Goal: Information Seeking & Learning: Learn about a topic

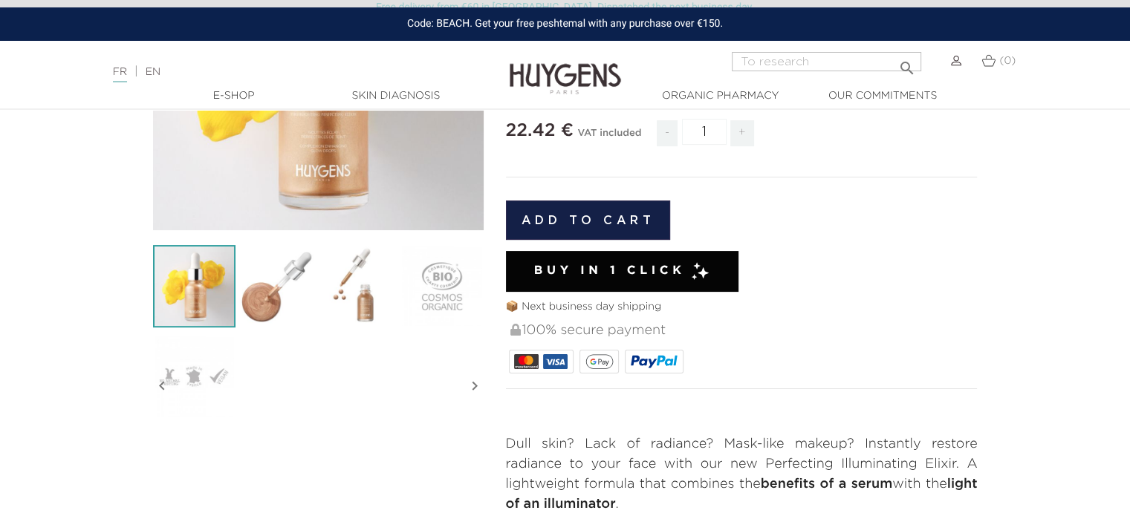
scroll to position [297, 0]
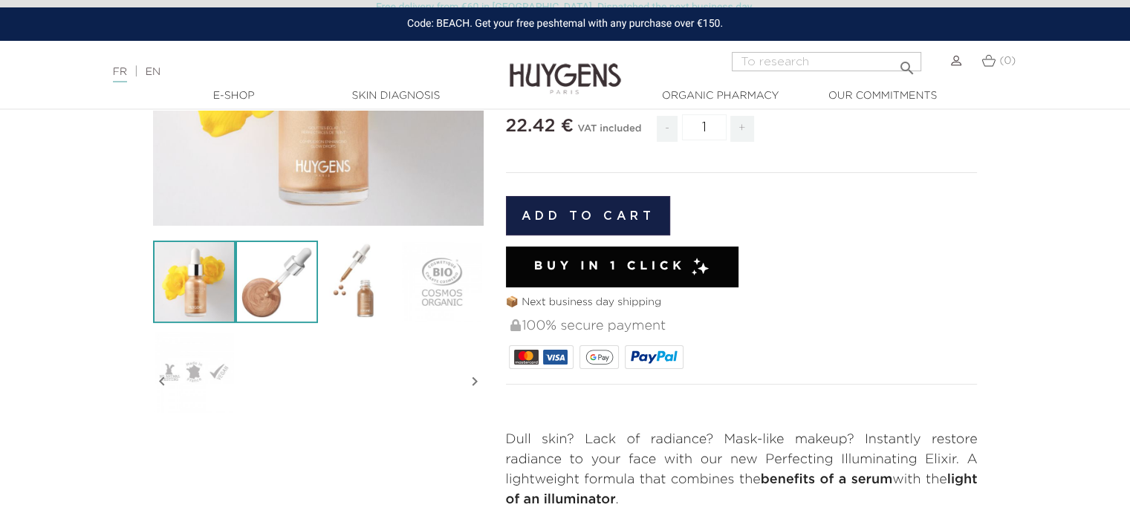
click at [293, 267] on img at bounding box center [276, 282] width 82 height 82
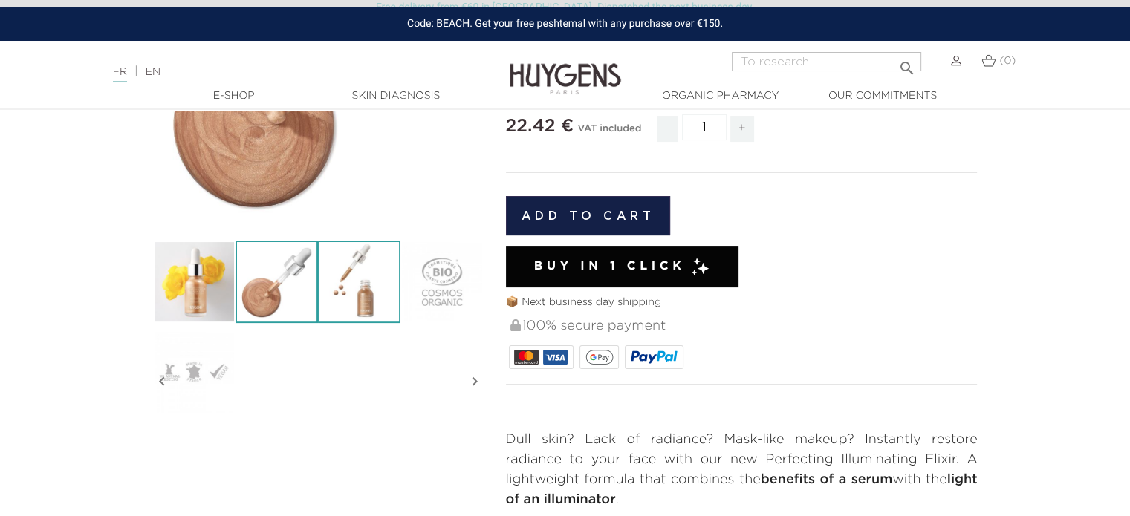
click at [344, 276] on img at bounding box center [359, 282] width 82 height 82
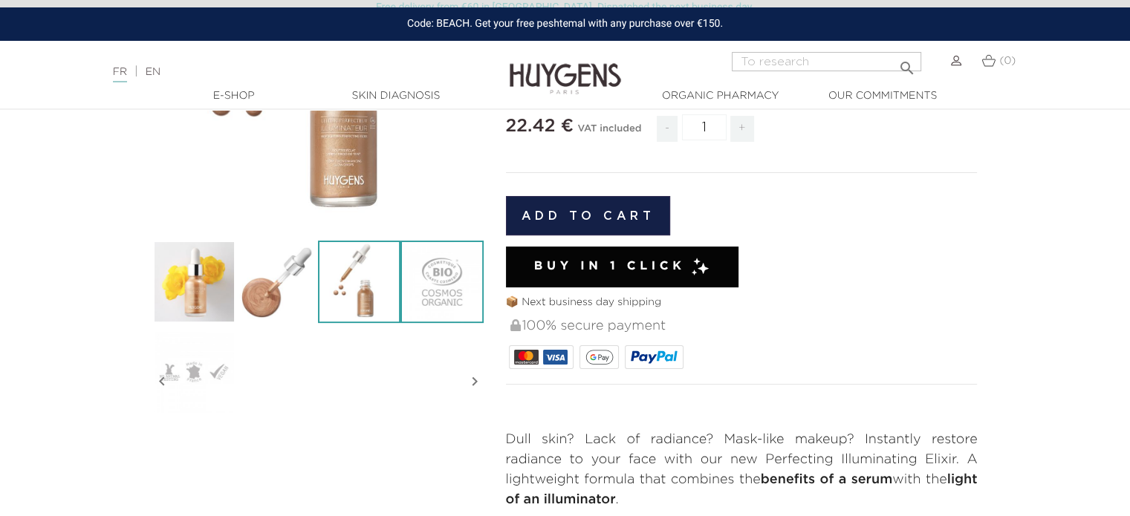
click at [424, 292] on img at bounding box center [441, 282] width 82 height 82
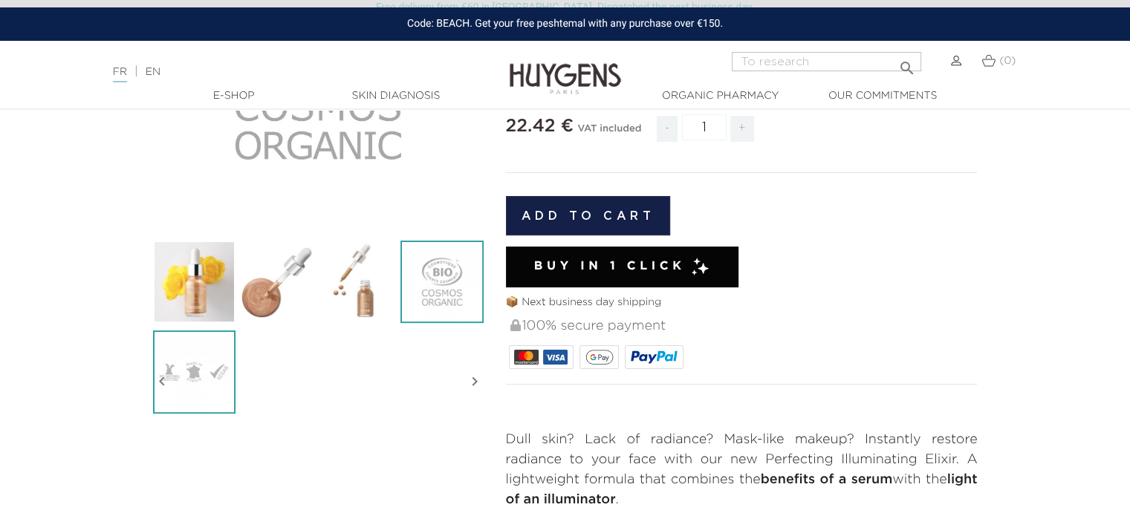
click at [195, 373] on img at bounding box center [194, 372] width 82 height 82
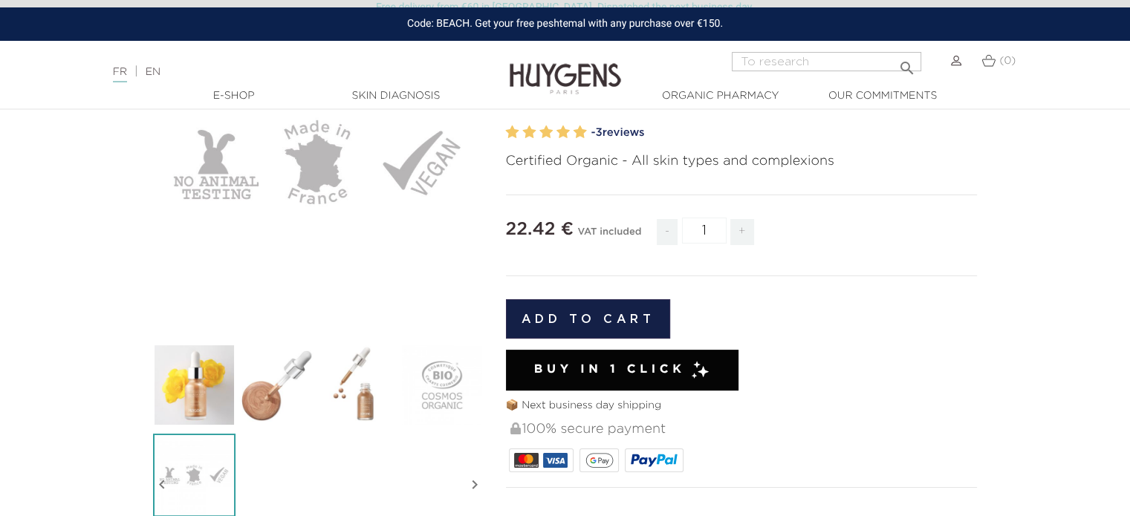
scroll to position [74, 0]
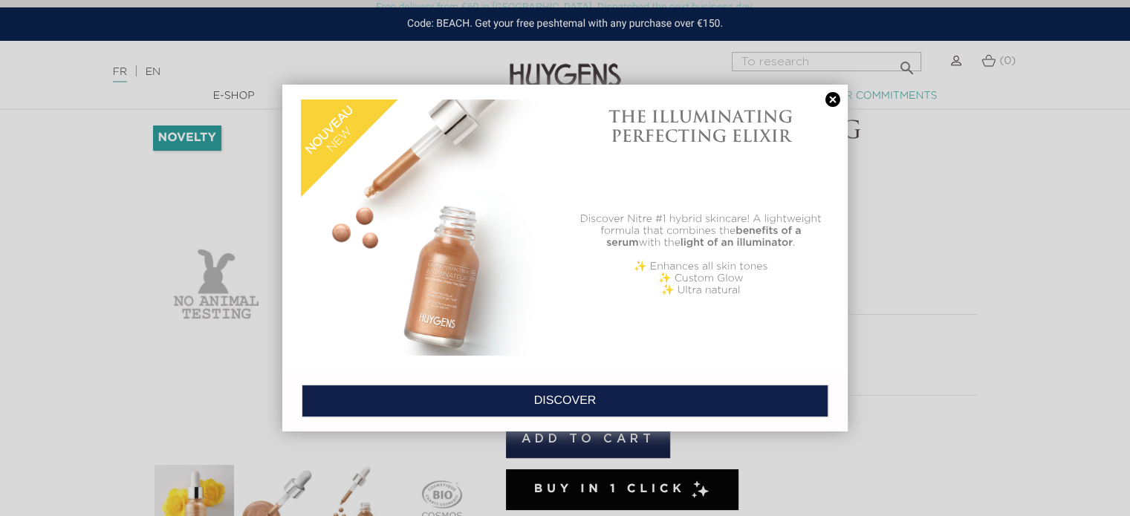
click at [832, 97] on link at bounding box center [832, 100] width 21 height 16
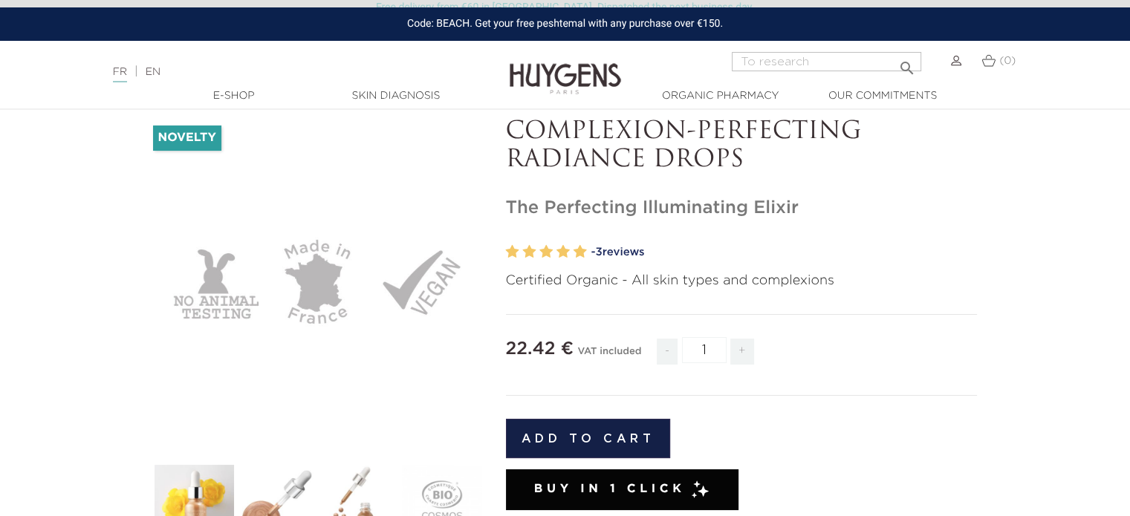
scroll to position [0, 0]
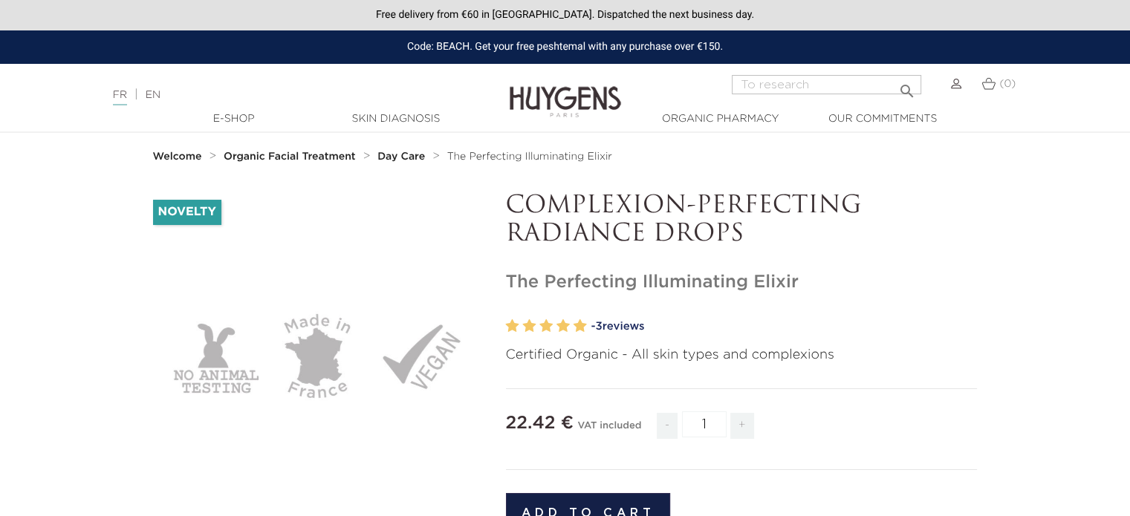
drag, startPoint x: 750, startPoint y: 241, endPoint x: 544, endPoint y: 225, distance: 207.1
click at [524, 219] on p "COMPLEXION-PERFECTING RADIANCE DROPS" at bounding box center [742, 220] width 472 height 57
click at [746, 239] on p "COMPLEXION-PERFECTING RADIANCE DROPS" at bounding box center [742, 220] width 472 height 57
drag, startPoint x: 753, startPoint y: 241, endPoint x: 508, endPoint y: 212, distance: 246.8
click at [508, 212] on p "COMPLEXION-PERFECTING RADIANCE DROPS" at bounding box center [742, 220] width 472 height 57
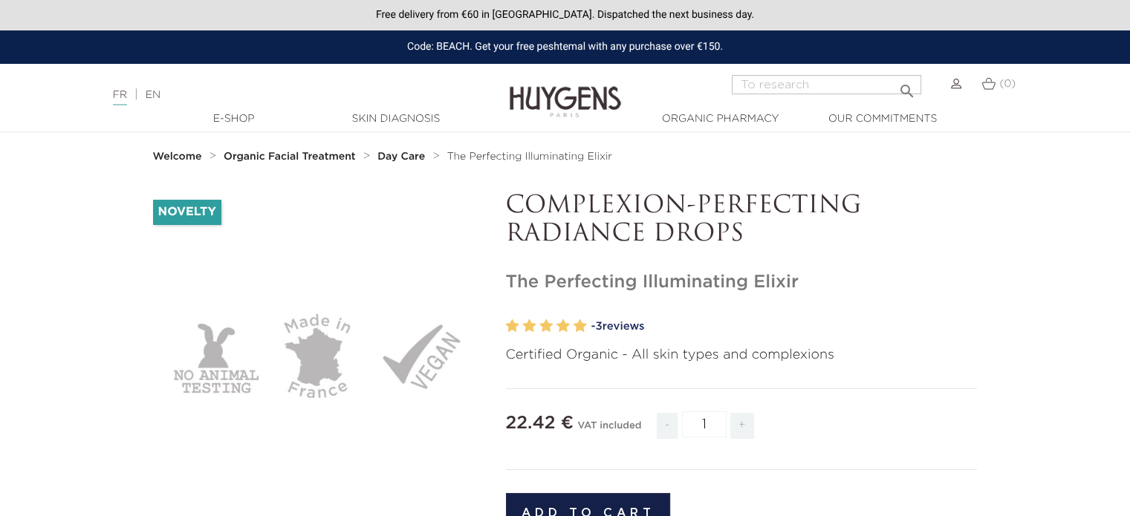
copy font "COMPLEXION-PERFECTING RADIANCE DROPS"
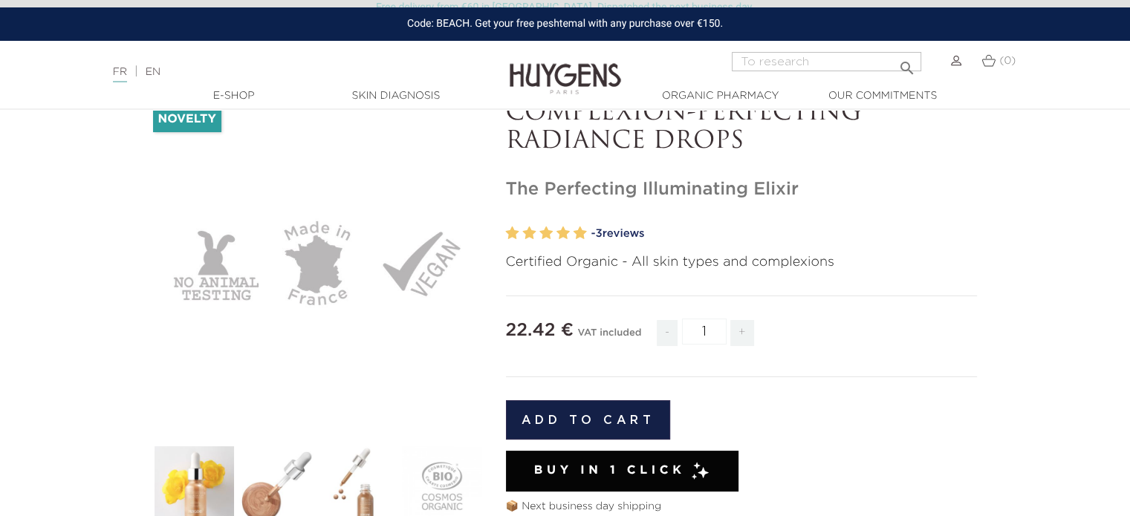
scroll to position [149, 0]
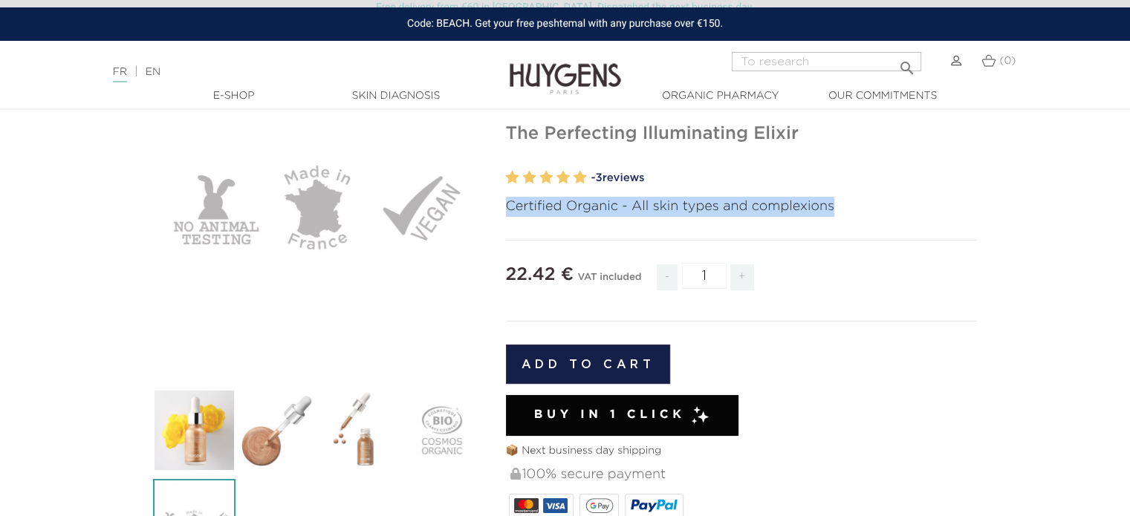
drag, startPoint x: 837, startPoint y: 207, endPoint x: 508, endPoint y: 206, distance: 329.0
click at [508, 206] on p "Certified Organic - All skin types and complexions" at bounding box center [742, 207] width 472 height 20
copy font "Certified Organic - All skin types and complexions"
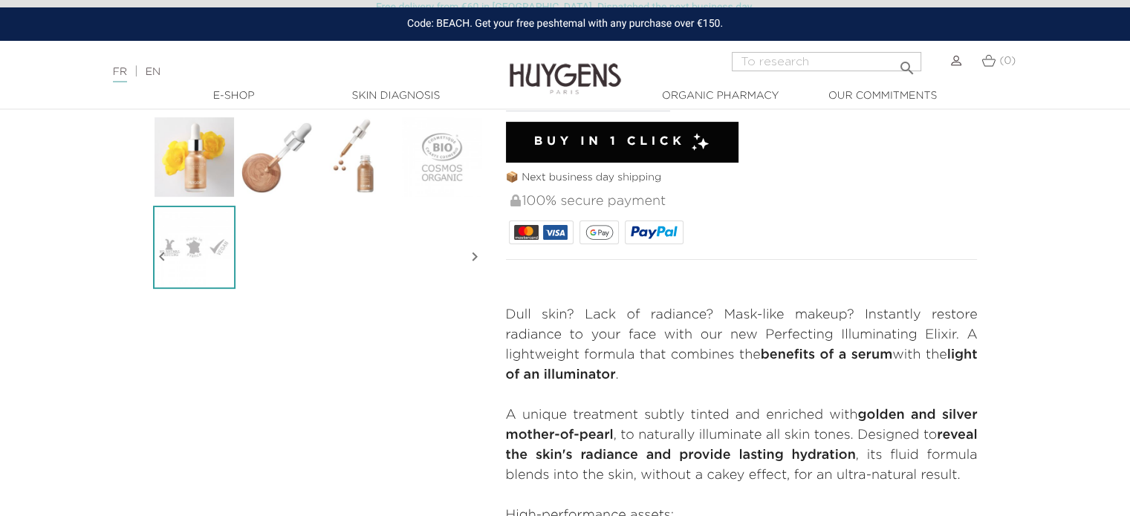
scroll to position [594, 0]
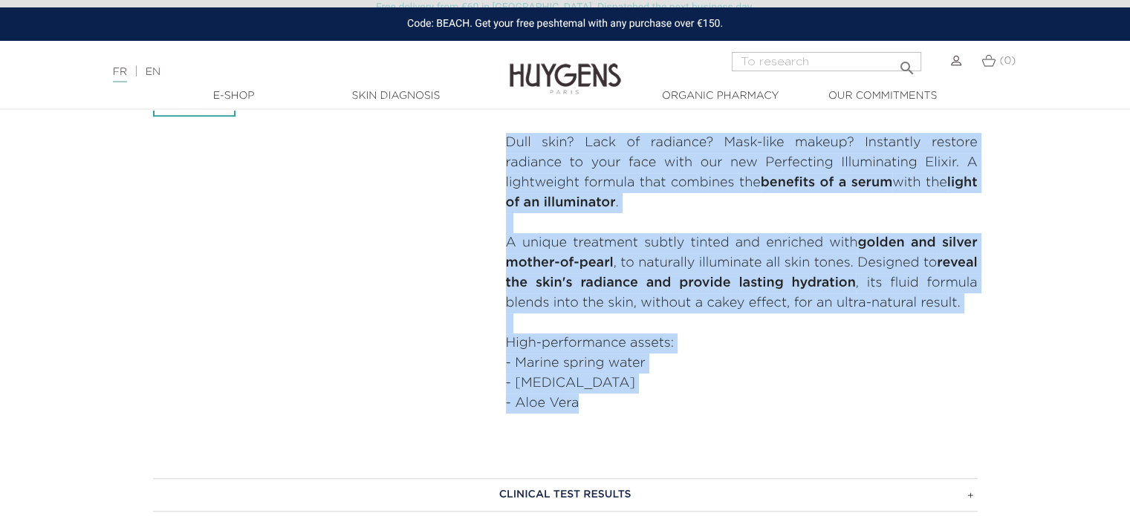
drag, startPoint x: 591, startPoint y: 427, endPoint x: 496, endPoint y: 144, distance: 298.5
click at [496, 144] on div "COMPLEXION-PERFECTING RADIANCE DROPS The Perfecting Illuminating Elixir" at bounding box center [742, 16] width 494 height 836
copy div "Dull skin? Lack of radiance? Mask-like makeup? Instantly restore radiance to yo…"
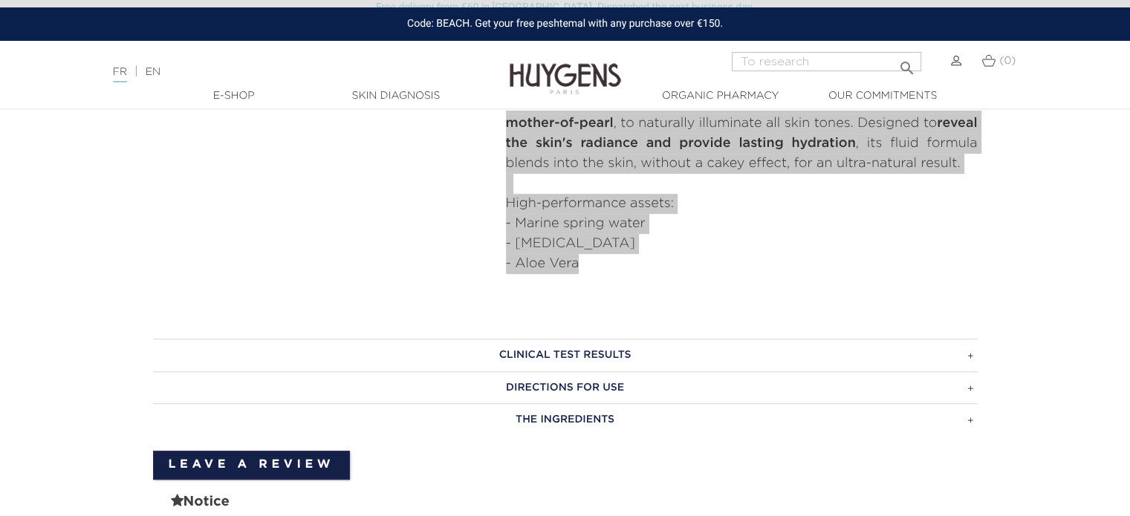
scroll to position [817, 0]
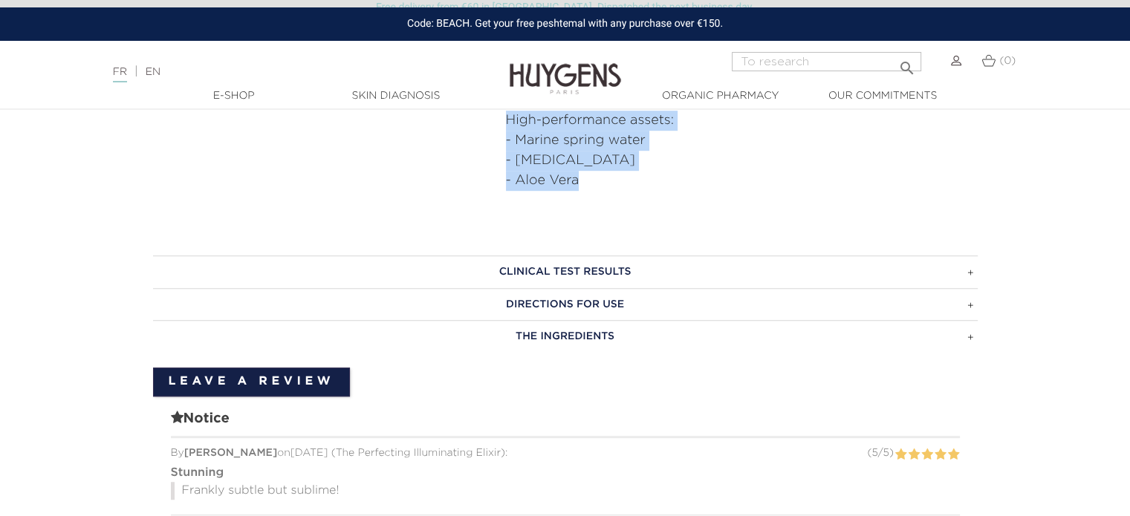
click at [543, 277] on font "CLINICAL TEST RESULTS" at bounding box center [565, 272] width 132 height 10
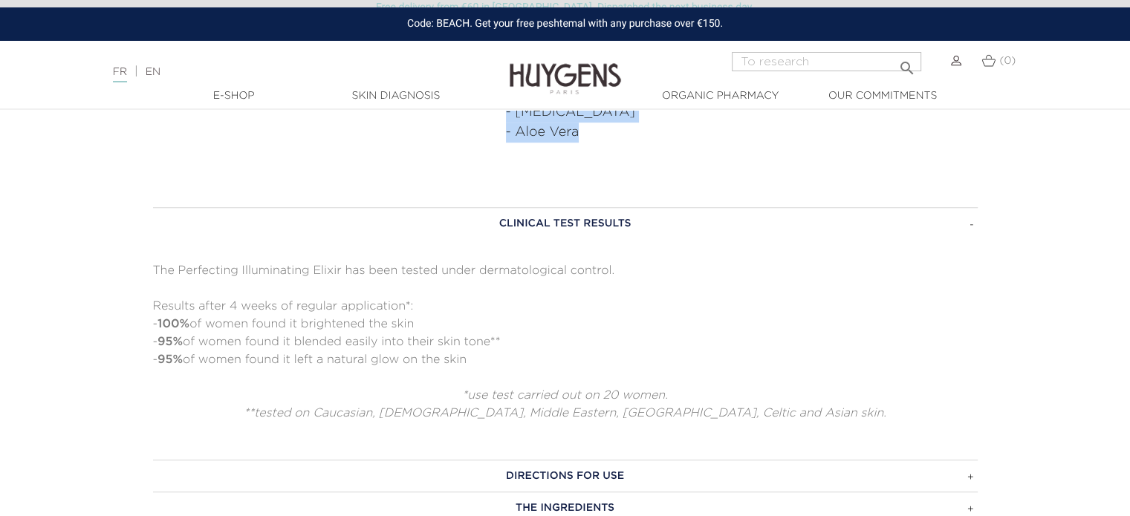
scroll to position [891, 0]
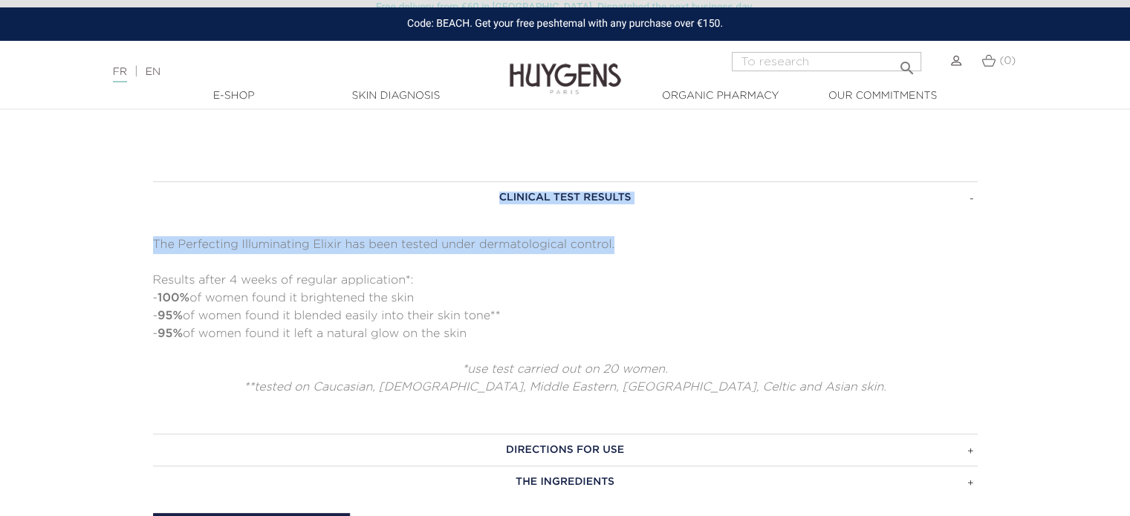
drag, startPoint x: 625, startPoint y: 264, endPoint x: 497, endPoint y: 218, distance: 136.2
click at [497, 218] on div "CLINICAL TEST RESULTS The Perfecting Illuminating Elixir has been tested under …" at bounding box center [565, 288] width 824 height 215
copy div "CLINICAL TEST RESULTS The Perfecting Illuminating Elixir has been tested under …"
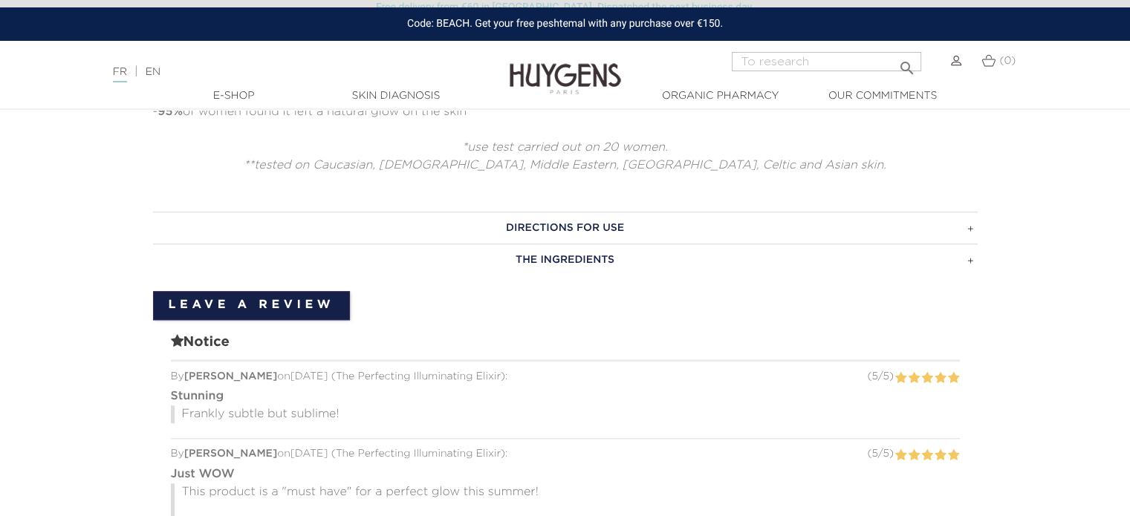
scroll to position [1114, 0]
click at [614, 232] on font "DIRECTIONS FOR USE" at bounding box center [565, 227] width 118 height 10
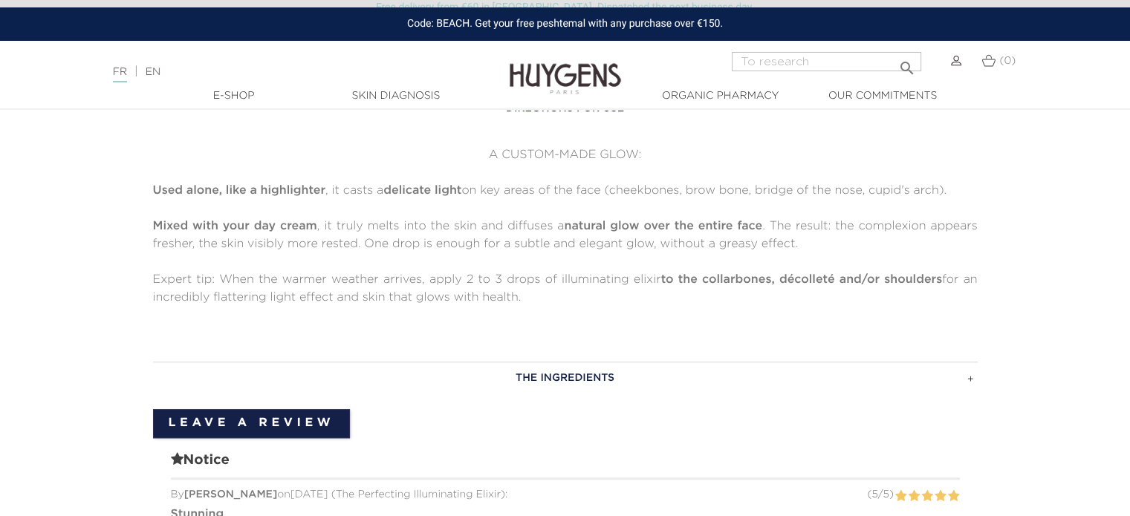
scroll to position [966, 0]
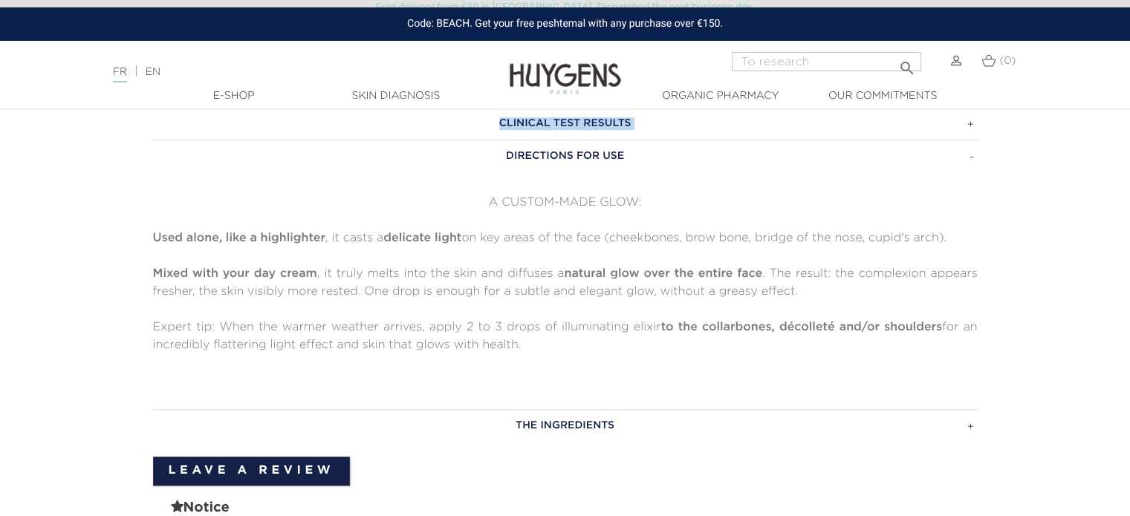
drag, startPoint x: 535, startPoint y: 371, endPoint x: 507, endPoint y: 178, distance: 195.3
click at [507, 178] on div "DIRECTIONS FOR USE A CUSTOM-MADE GLOW: Used alone, like a highlighter , it cast…" at bounding box center [565, 256] width 824 height 233
copy div "DIRECTIONS FOR USE A CUSTOM-MADE GLOW: Used alone, like a highlighter , it cast…"
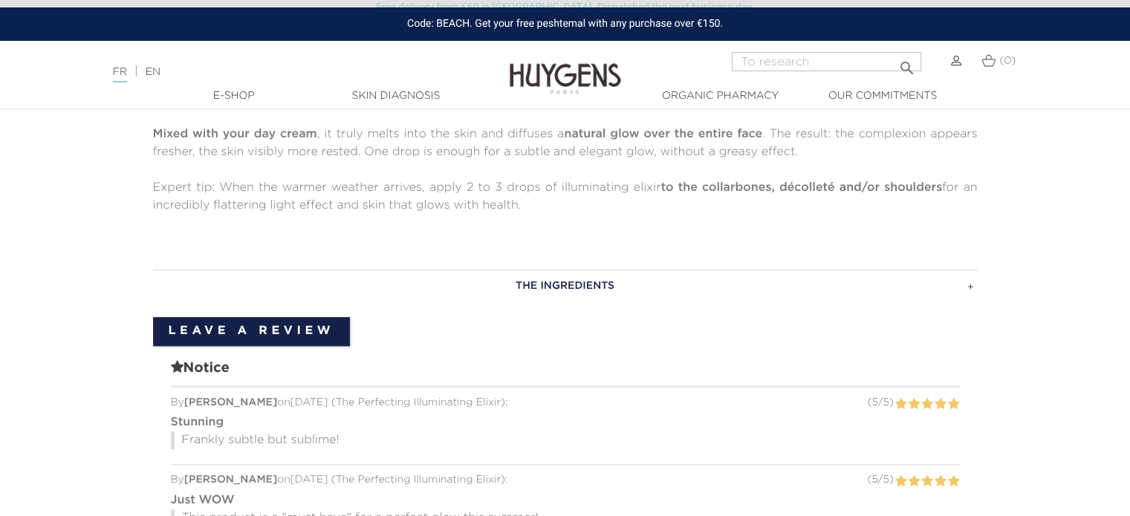
scroll to position [1114, 0]
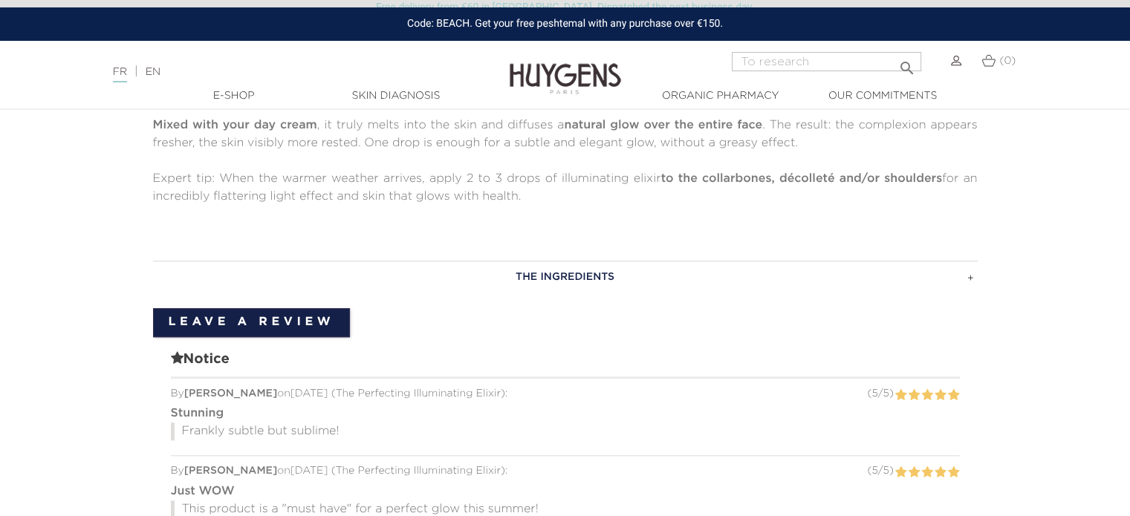
click at [578, 282] on font "THE INGREDIENTS" at bounding box center [564, 277] width 99 height 10
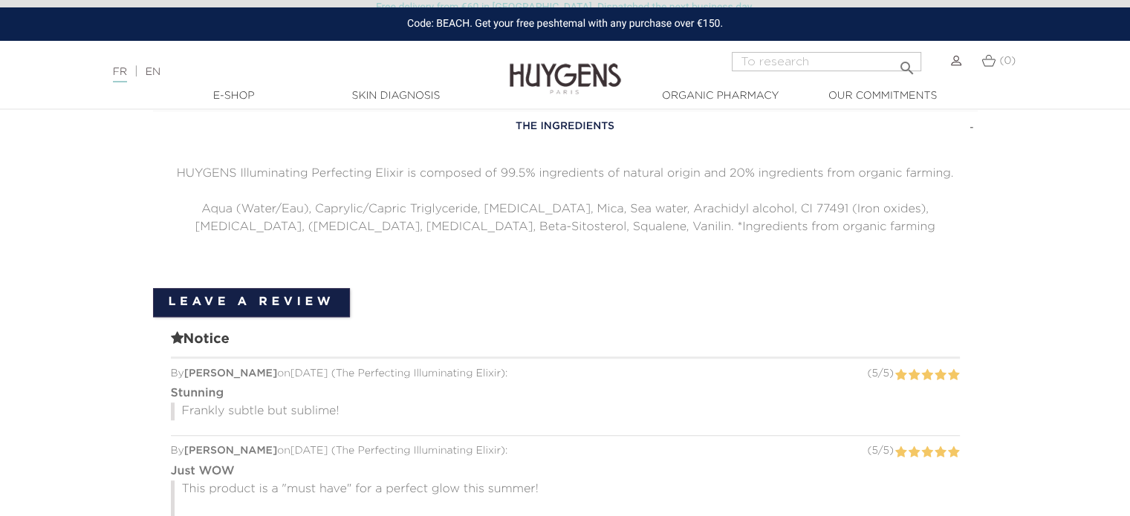
scroll to position [966, 0]
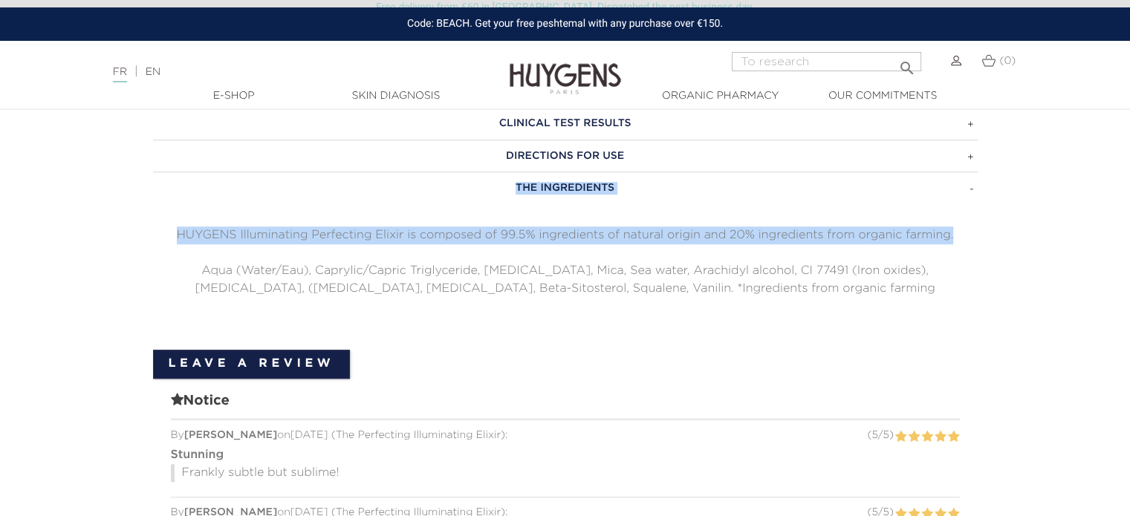
drag, startPoint x: 954, startPoint y: 257, endPoint x: 517, endPoint y: 221, distance: 438.2
click at [511, 208] on div "THE INGREDIENTS HUYGENS Illuminating Perfecting Elixir is composed of 99.5% ing…" at bounding box center [565, 235] width 824 height 126
copy div "THE INGREDIENTS HUYGENS Illuminating Perfecting Elixir is composed of 99.5% ing…"
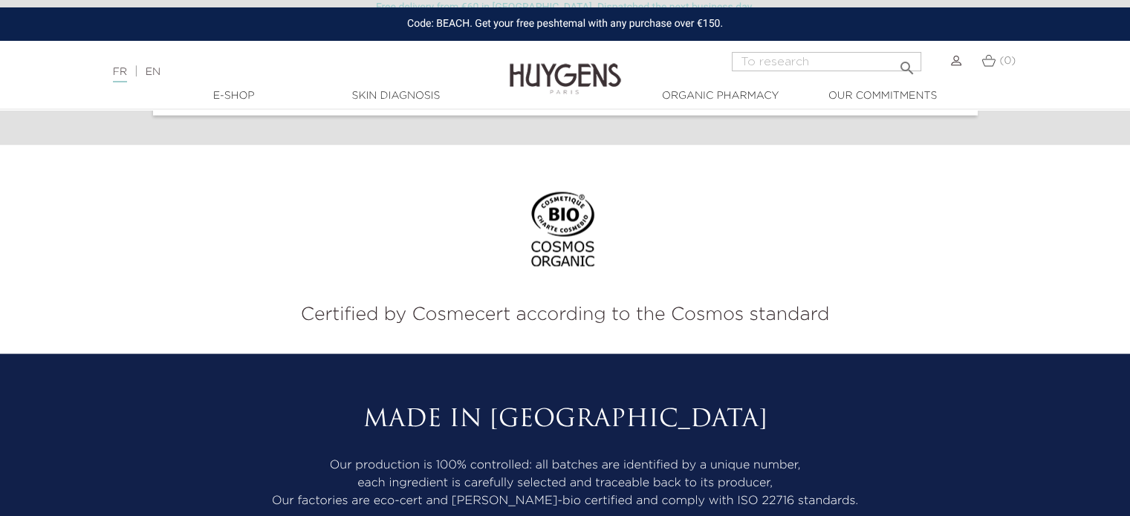
scroll to position [2822, 0]
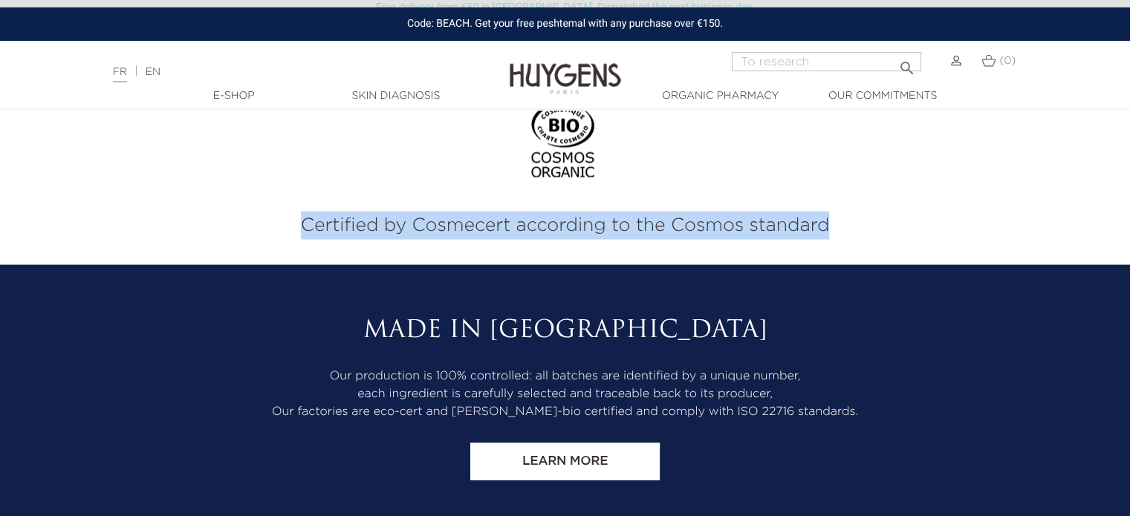
drag, startPoint x: 842, startPoint y: 243, endPoint x: 303, endPoint y: 253, distance: 539.3
click at [303, 239] on p "Certified by Cosmecert according to the Cosmos standard" at bounding box center [564, 225] width 1107 height 28
copy font "Certified by Cosmecert according to the Cosmos standard"
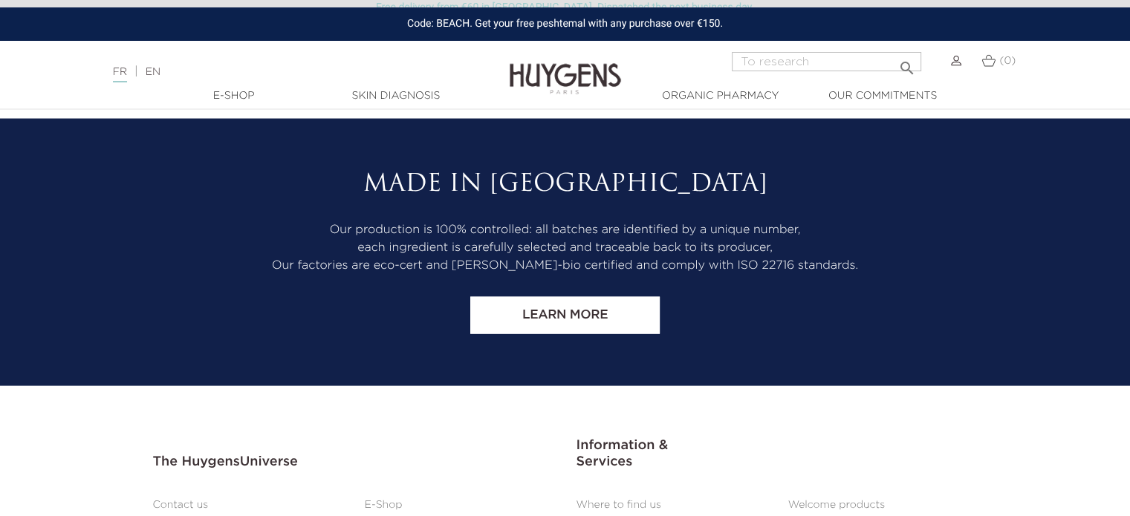
scroll to position [2971, 0]
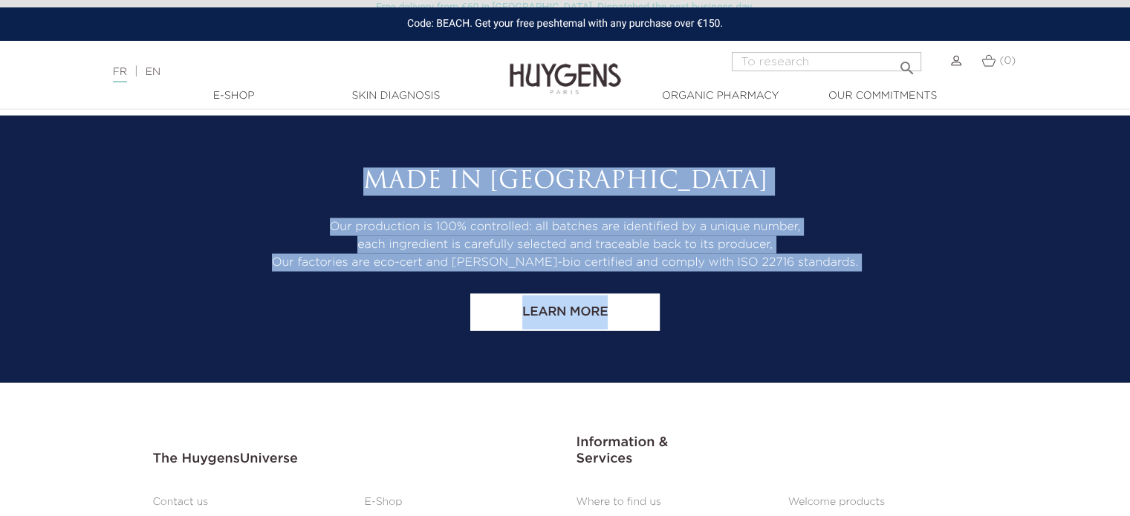
drag, startPoint x: 836, startPoint y: 290, endPoint x: 456, endPoint y: 207, distance: 389.1
click at [456, 207] on div "Made in [GEOGRAPHIC_DATA] Our production is 100% controlled: all batches are id…" at bounding box center [565, 249] width 847 height 163
copy div "Made in [GEOGRAPHIC_DATA] Our production is 100% controlled: all batches are id…"
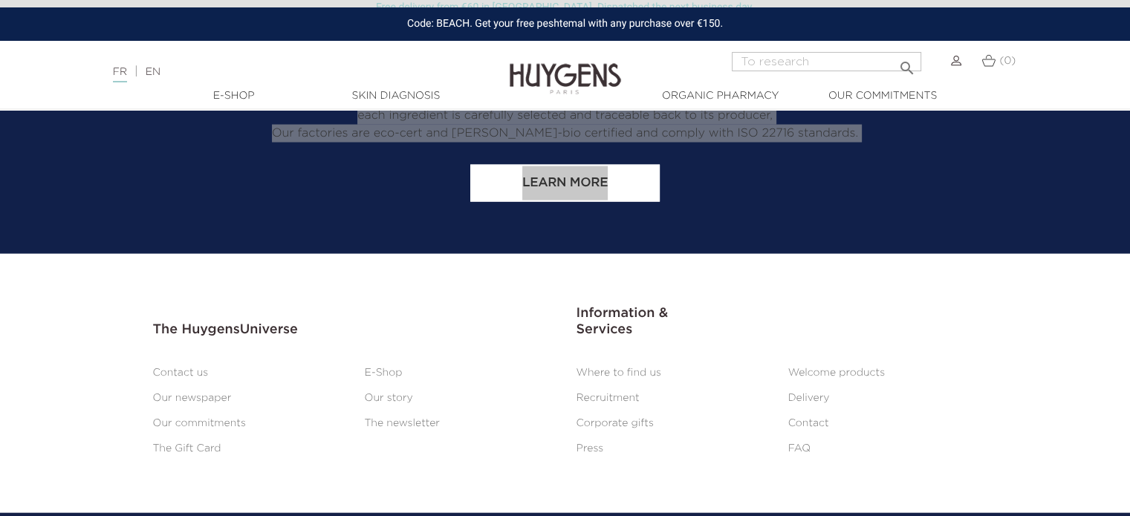
scroll to position [3149, 0]
